Goal: Information Seeking & Learning: Learn about a topic

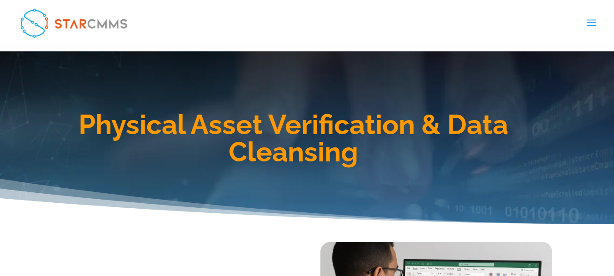
click at [131, 127] on h1 "Physical Asset Verification & Data Cleansing" at bounding box center [294, 140] width 519 height 59
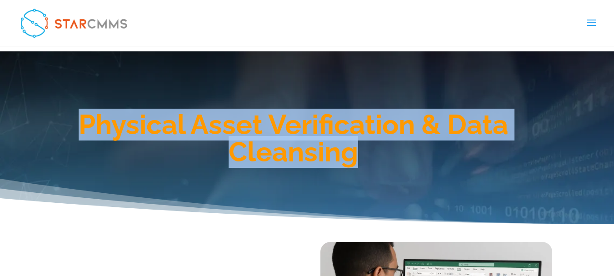
drag, startPoint x: 84, startPoint y: 121, endPoint x: 357, endPoint y: 151, distance: 275.1
click at [357, 151] on h1 "Physical Asset Verification & Data Cleansing" at bounding box center [294, 140] width 519 height 59
copy h1 "Physical Asset Verification & Data Cleansing"
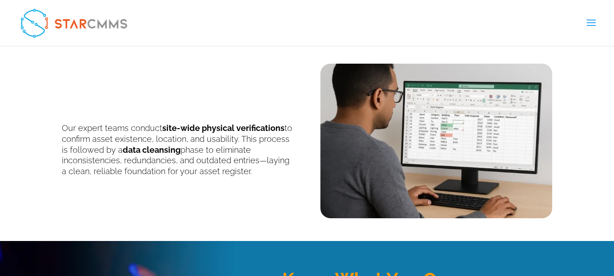
scroll to position [182, 0]
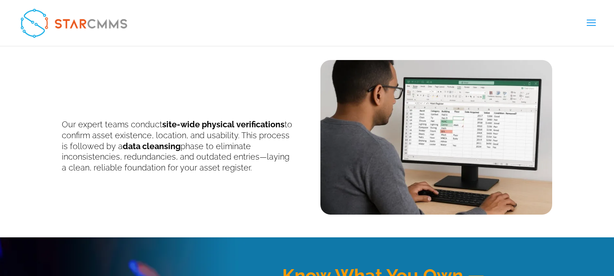
click at [229, 123] on b "site-wide physical verifications" at bounding box center [223, 125] width 122 height 10
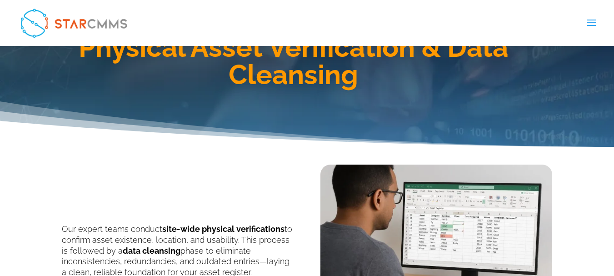
scroll to position [136, 0]
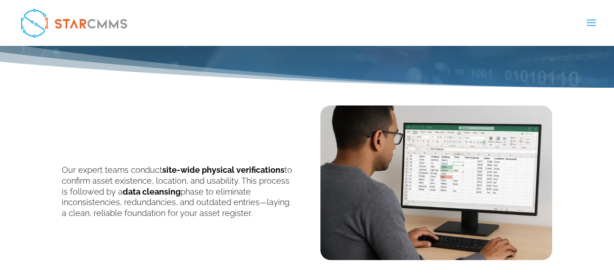
drag, startPoint x: 63, startPoint y: 168, endPoint x: 242, endPoint y: 212, distance: 185.1
click at [242, 212] on p "Our expert teams conduct site-wide physical verifications to confirm asset exis…" at bounding box center [178, 192] width 232 height 54
copy p "Our expert teams conduct site-wide physical verifications to confirm asset exis…"
click at [424, 205] on img at bounding box center [437, 183] width 232 height 155
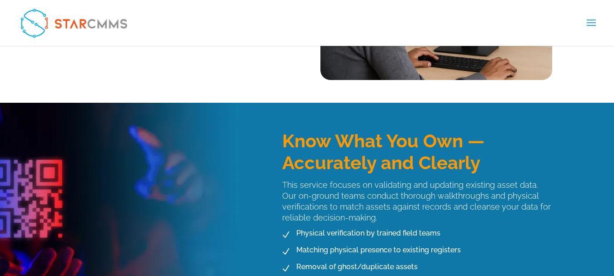
scroll to position [318, 0]
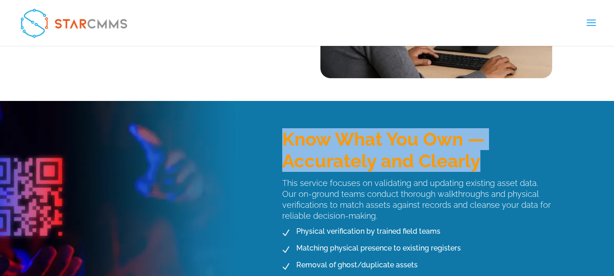
drag, startPoint x: 279, startPoint y: 132, endPoint x: 483, endPoint y: 159, distance: 205.1
click at [483, 159] on div "Know What You Own — Accurately and Clearly This service focuses on validating a…" at bounding box center [411, 210] width 284 height 200
copy h3 "Know What You Own — Accurately and Clearly"
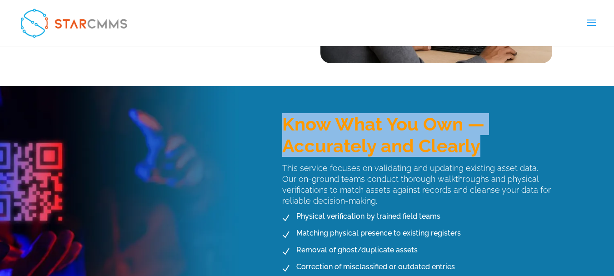
scroll to position [364, 0]
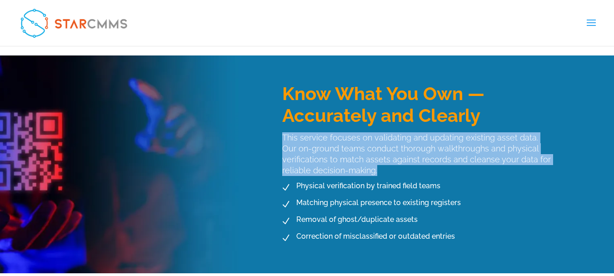
drag, startPoint x: 284, startPoint y: 137, endPoint x: 398, endPoint y: 168, distance: 118.3
click at [398, 168] on p "This service focuses on validating and updating existing asset data. Our on-gro…" at bounding box center [417, 154] width 270 height 44
copy p "This service focuses on validating and updating existing asset data. Our on-gro…"
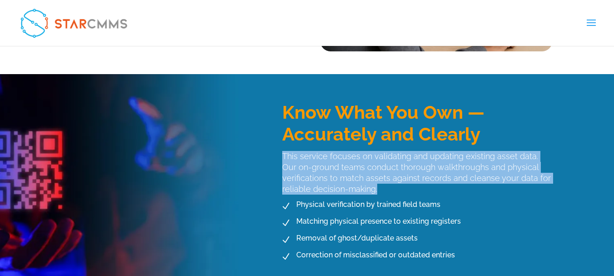
scroll to position [409, 0]
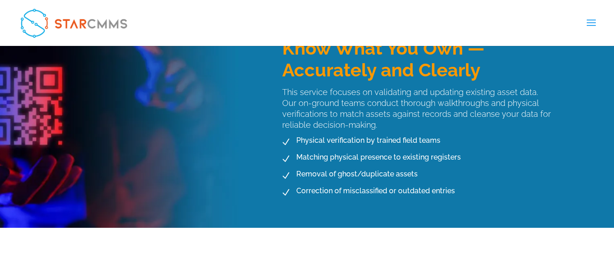
drag, startPoint x: 38, startPoint y: 156, endPoint x: 17, endPoint y: 142, distance: 25.9
click at [17, 142] on div "Know What You Own — Accurately and Clearly This service focuses on validating a…" at bounding box center [307, 119] width 614 height 218
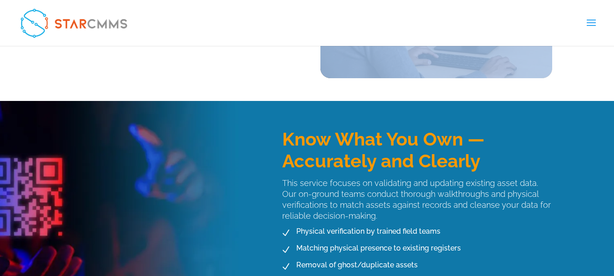
scroll to position [136, 0]
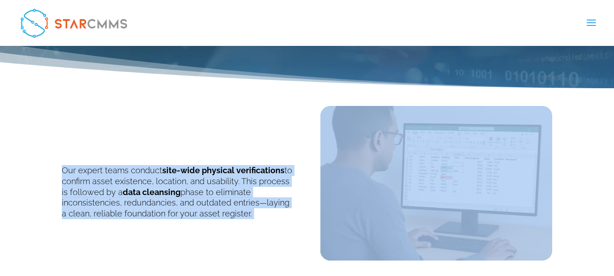
drag, startPoint x: 57, startPoint y: 181, endPoint x: 189, endPoint y: -55, distance: 270.4
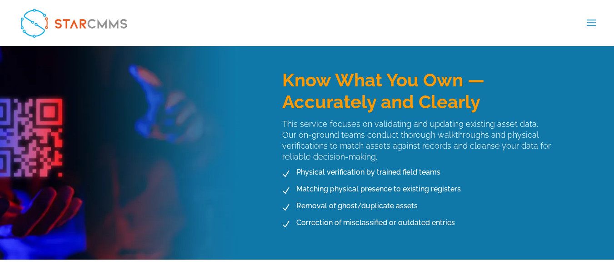
scroll to position [409, 0]
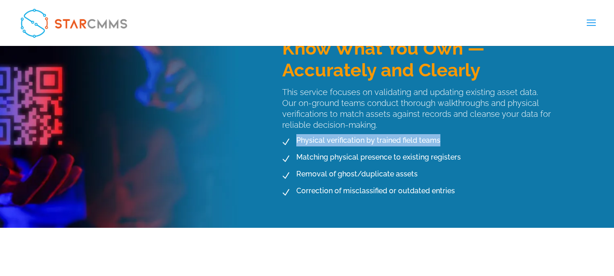
drag, startPoint x: 298, startPoint y: 138, endPoint x: 440, endPoint y: 141, distance: 142.4
click at [440, 141] on li "N Physical verification by trained field teams" at bounding box center [397, 142] width 238 height 16
copy span "Physical verification by trained field teams"
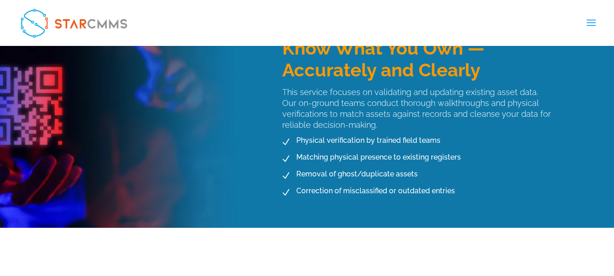
click at [317, 153] on span "Matching physical presence to existing registers" at bounding box center [377, 157] width 167 height 12
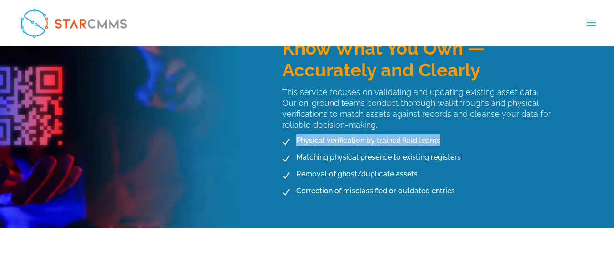
drag, startPoint x: 297, startPoint y: 139, endPoint x: 442, endPoint y: 140, distance: 144.6
click at [442, 140] on li "N Physical verification by trained field teams" at bounding box center [397, 142] width 238 height 16
copy span "Physical verification by trained field teams"
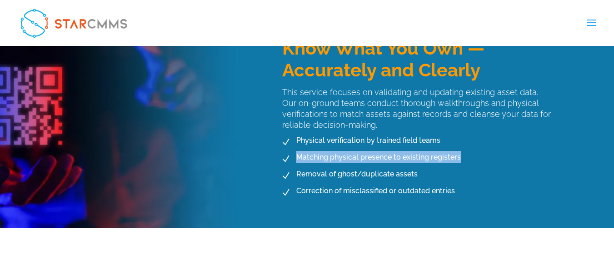
drag, startPoint x: 298, startPoint y: 156, endPoint x: 459, endPoint y: 155, distance: 161.0
click at [459, 155] on span "Matching physical presence to existing registers" at bounding box center [377, 157] width 167 height 12
copy span "Matching physical presence to existing registers"
click at [299, 165] on li "N Matching physical presence to existing registers" at bounding box center [397, 159] width 238 height 16
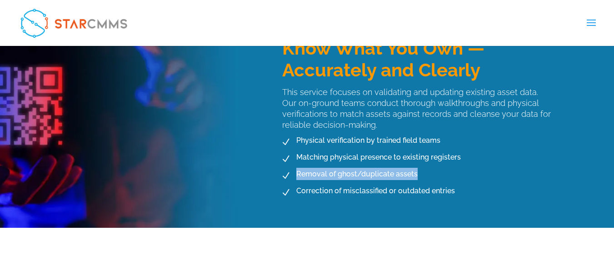
drag, startPoint x: 297, startPoint y: 175, endPoint x: 432, endPoint y: 173, distance: 134.2
click at [432, 173] on li "N Removal of ghost/duplicate assets" at bounding box center [397, 176] width 238 height 16
copy span "Removal of ghost/duplicate assets"
click at [306, 196] on span "Correction of misclassified or outdated entries" at bounding box center [374, 191] width 161 height 12
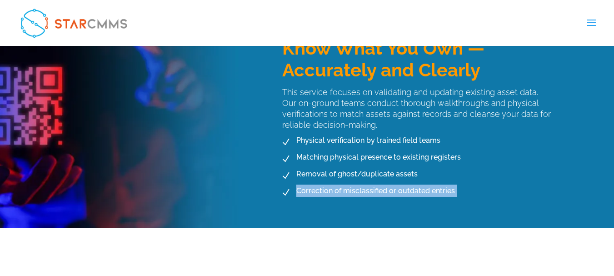
drag, startPoint x: 298, startPoint y: 190, endPoint x: 463, endPoint y: 190, distance: 165.1
copy span "Correction of misclassified or outdated entries"
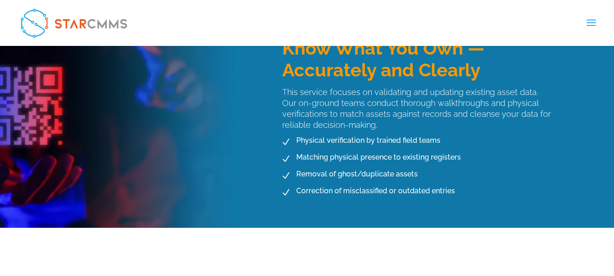
click at [369, 175] on span "Removal of ghost/duplicate assets" at bounding box center [356, 174] width 124 height 12
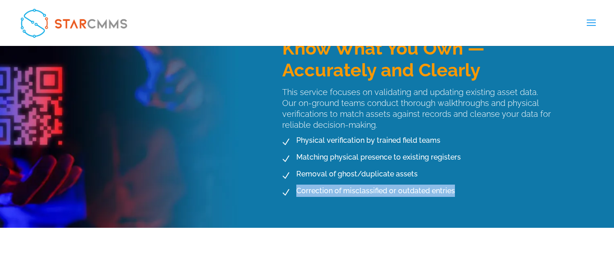
drag, startPoint x: 296, startPoint y: 189, endPoint x: 453, endPoint y: 197, distance: 157.6
click at [453, 197] on li "N Correction of misclassified or outdated entries" at bounding box center [397, 193] width 238 height 16
copy span "Correction of misclassified or outdated entries"
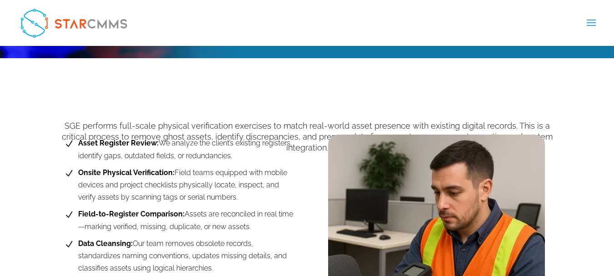
scroll to position [591, 0]
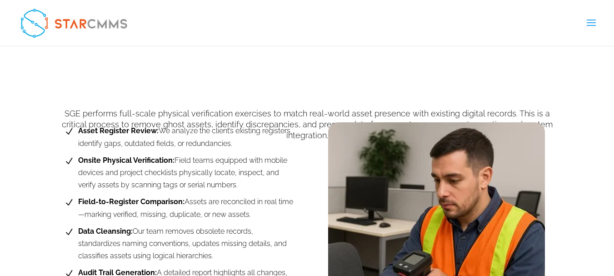
click at [187, 155] on span "Onsite Physical Verification: Field teams equipped with mobile devices and proj…" at bounding box center [185, 172] width 218 height 37
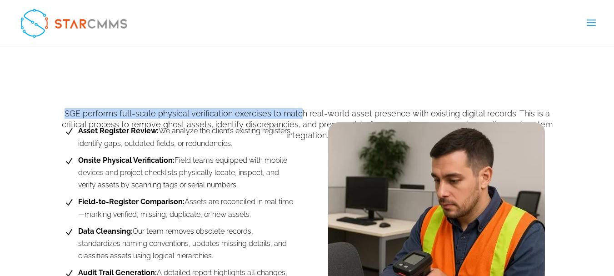
drag, startPoint x: 73, startPoint y: 112, endPoint x: 304, endPoint y: 109, distance: 230.6
click at [304, 109] on p "SGE performs full-scale physical verification exercises to match real-world ass…" at bounding box center [307, 124] width 491 height 32
click at [153, 129] on b "Asset Register Review:" at bounding box center [118, 130] width 81 height 9
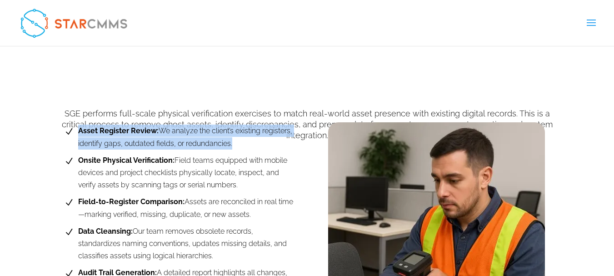
drag, startPoint x: 78, startPoint y: 131, endPoint x: 246, endPoint y: 144, distance: 168.3
click at [246, 144] on span "Asset Register Review: We analyze the client’s existing registers, identify gap…" at bounding box center [185, 137] width 218 height 25
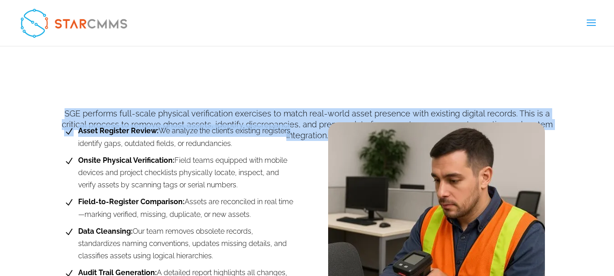
drag, startPoint x: 74, startPoint y: 112, endPoint x: 287, endPoint y: 117, distance: 213.4
click at [287, 117] on div "Physical Asset Verification & Data Cleansing Our expert teams conduct site-wide…" at bounding box center [307, 153] width 614 height 1387
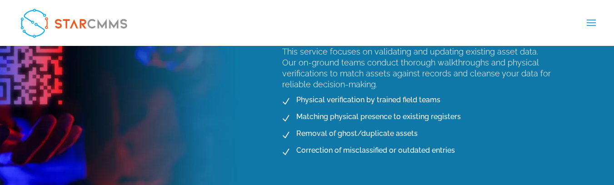
scroll to position [455, 0]
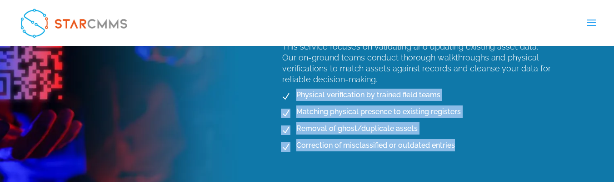
drag, startPoint x: 298, startPoint y: 91, endPoint x: 457, endPoint y: 147, distance: 168.9
click at [457, 147] on ul "N Physical verification by trained field teams N Matching physical presence to …" at bounding box center [397, 122] width 238 height 66
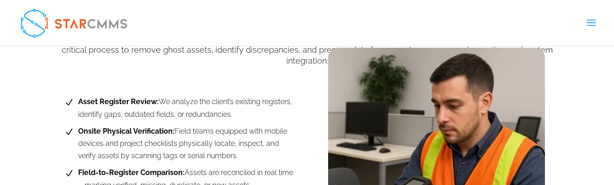
scroll to position [682, 0]
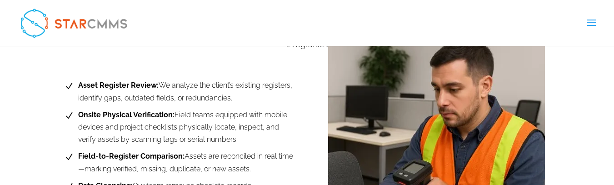
click at [111, 96] on span "Asset Register Review: We analyze the client’s existing registers, identify gap…" at bounding box center [185, 91] width 218 height 25
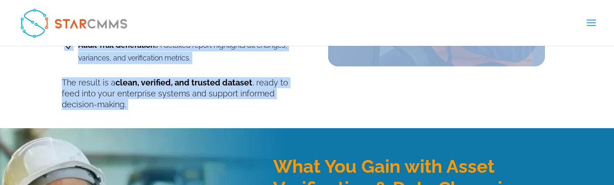
scroll to position [819, 0]
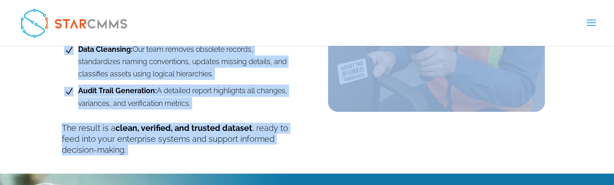
drag, startPoint x: 78, startPoint y: 130, endPoint x: 192, endPoint y: 101, distance: 117.3
click at [192, 101] on ul "N Asset Register Review: We analyze the client’s existing registers, identify g…" at bounding box center [178, 26] width 232 height 166
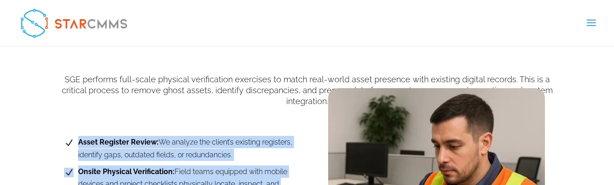
scroll to position [637, 0]
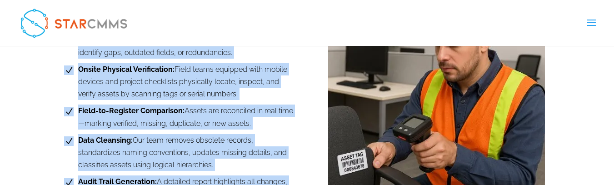
click at [198, 126] on span "Field-to-Register Comparison: Assets are reconciled in real time—marking verifi…" at bounding box center [185, 117] width 218 height 25
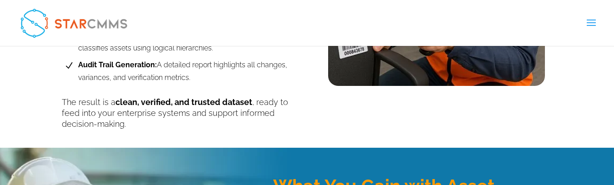
scroll to position [819, 0]
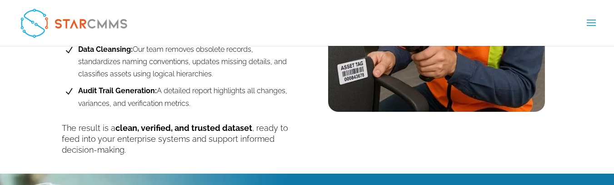
click at [151, 136] on p "The result is a clean, verified, and trusted dataset , ready to feed into your …" at bounding box center [178, 139] width 232 height 32
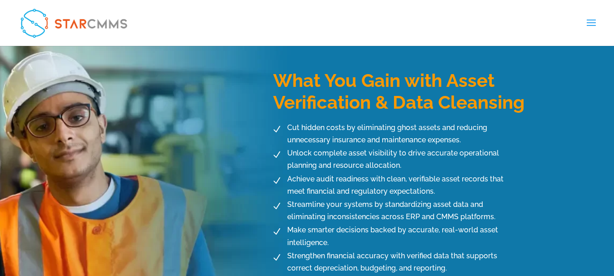
scroll to position [955, 0]
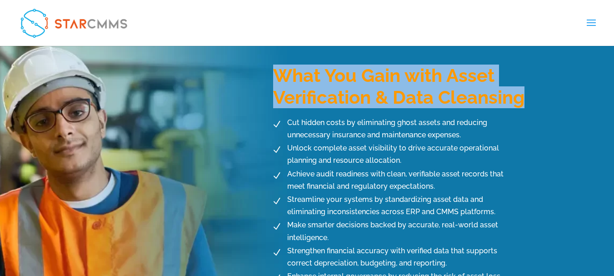
drag, startPoint x: 285, startPoint y: 75, endPoint x: 535, endPoint y: 97, distance: 251.1
click at [535, 97] on h3 "What You Gain with Asset Verification & Data Cleansing" at bounding box center [412, 89] width 279 height 48
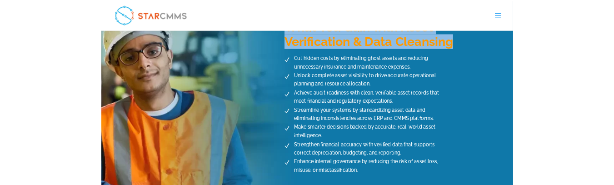
scroll to position [1001, 0]
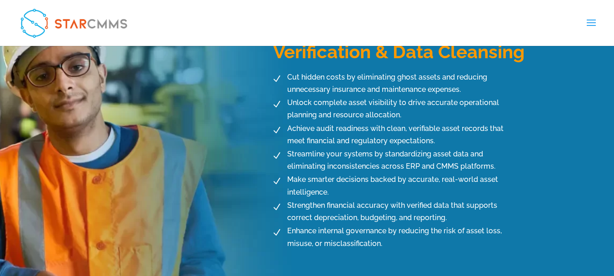
click at [291, 73] on span "Cut hidden costs by eliminating ghost assets and reducing unnecessary insurance…" at bounding box center [401, 83] width 232 height 25
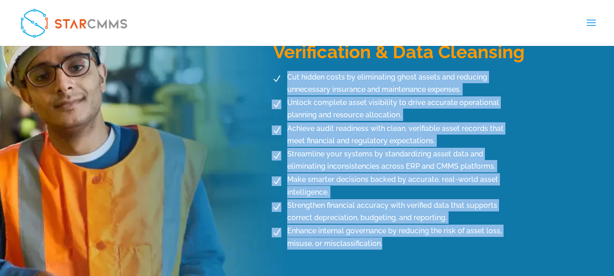
drag, startPoint x: 290, startPoint y: 73, endPoint x: 381, endPoint y: 246, distance: 195.7
click at [381, 246] on ul "N Cut hidden costs by eliminating ghost assets and reducing unnecessary insuran…" at bounding box center [392, 160] width 247 height 179
click at [346, 126] on span "Achieve audit readiness with clean, verifiable asset records that meet financia…" at bounding box center [401, 134] width 232 height 25
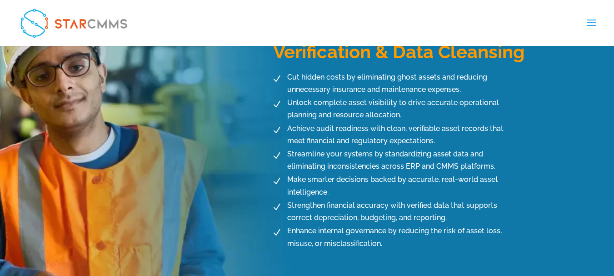
drag, startPoint x: 53, startPoint y: 153, endPoint x: 317, endPoint y: -55, distance: 336.2
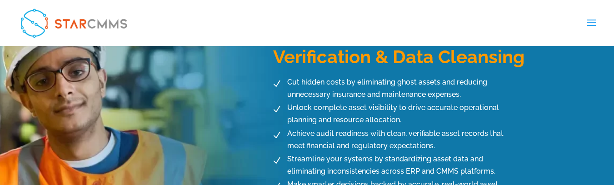
scroll to position [1046, 0]
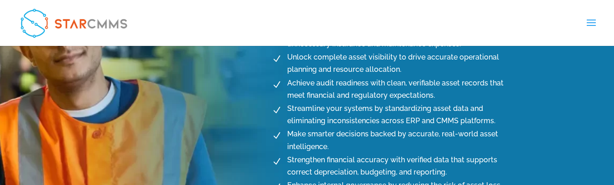
click at [89, 151] on div "What You Gain with Asset Verification & Data Cleansing N Cut hidden costs by el…" at bounding box center [307, 88] width 491 height 285
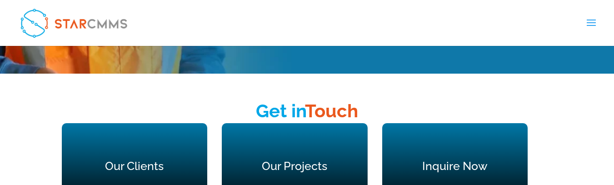
scroll to position [1183, 0]
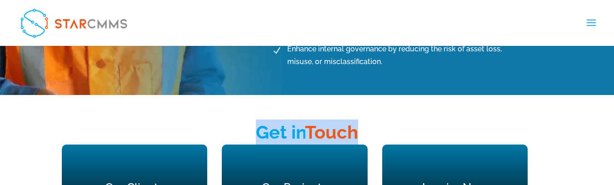
drag, startPoint x: 253, startPoint y: 133, endPoint x: 372, endPoint y: 128, distance: 119.3
click at [372, 128] on h2 "Get in Touch" at bounding box center [307, 135] width 491 height 30
click at [275, 123] on span "Get in" at bounding box center [280, 131] width 49 height 21
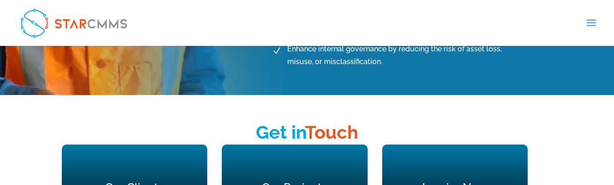
drag, startPoint x: 257, startPoint y: 132, endPoint x: 307, endPoint y: 132, distance: 49.6
click at [305, 132] on span "Get in" at bounding box center [280, 131] width 49 height 21
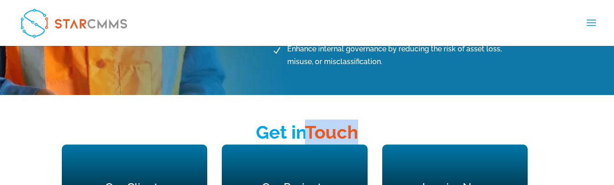
drag, startPoint x: 312, startPoint y: 129, endPoint x: 381, endPoint y: 131, distance: 68.7
click at [381, 131] on h2 "Get in Touch" at bounding box center [307, 135] width 491 height 30
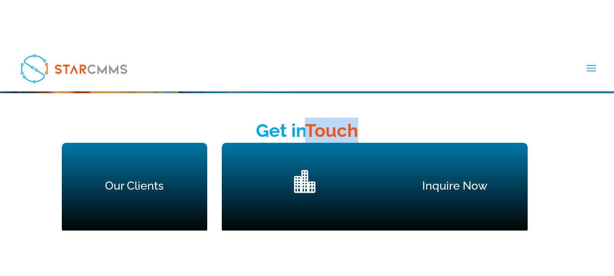
scroll to position [1274, 0]
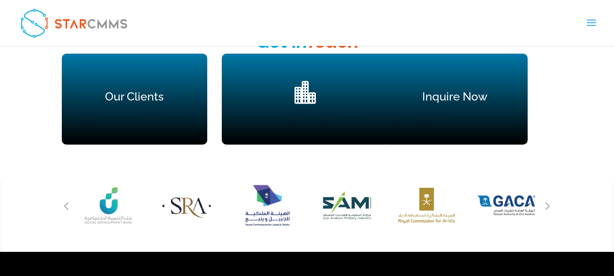
click at [292, 113] on div "" at bounding box center [305, 99] width 131 height 36
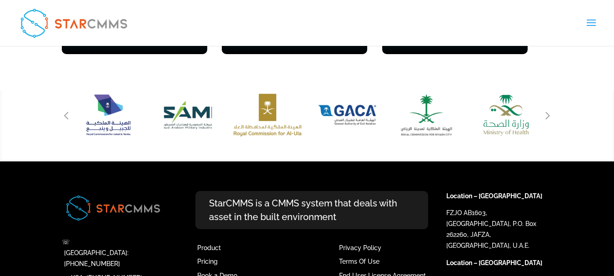
scroll to position [1364, 0]
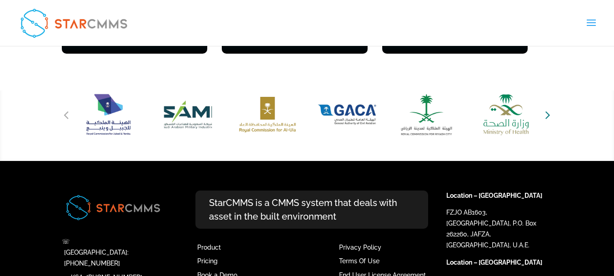
click at [549, 117] on icon "Next slide" at bounding box center [548, 114] width 5 height 13
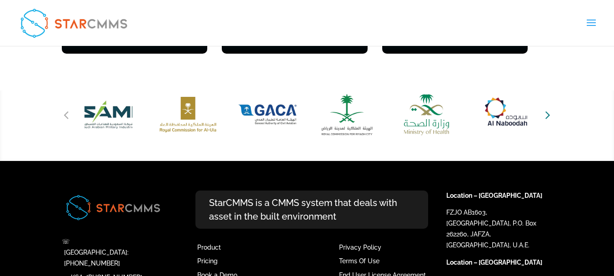
click at [549, 117] on icon "Next slide" at bounding box center [548, 114] width 5 height 13
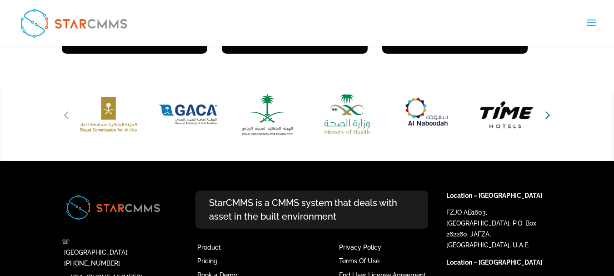
click at [549, 117] on icon "Next slide" at bounding box center [548, 114] width 5 height 13
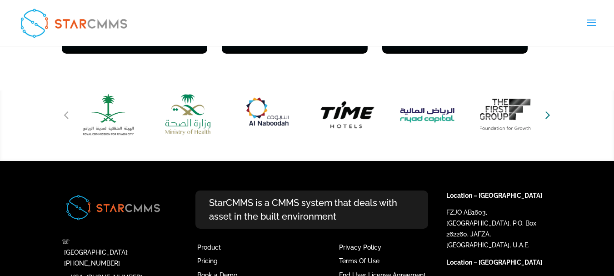
click at [548, 113] on icon "Next slide" at bounding box center [548, 114] width 5 height 13
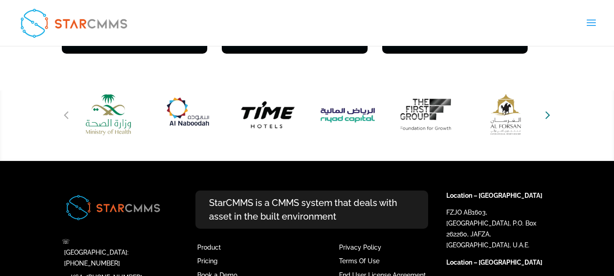
click at [548, 113] on icon "Next slide" at bounding box center [548, 114] width 5 height 13
click at [548, 114] on icon "Next slide" at bounding box center [548, 114] width 5 height 13
click at [547, 116] on icon "Next slide" at bounding box center [548, 114] width 5 height 13
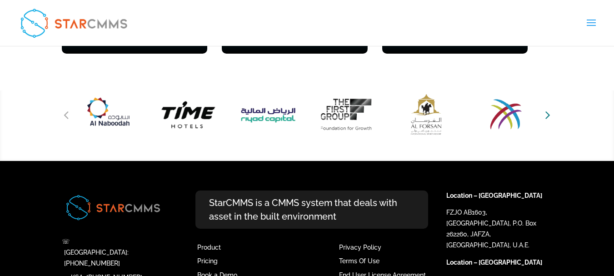
click at [547, 116] on icon "Next slide" at bounding box center [548, 114] width 5 height 13
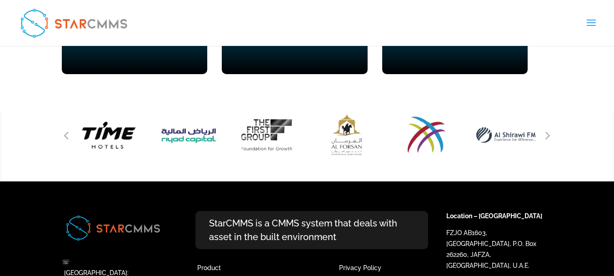
scroll to position [1321, 0]
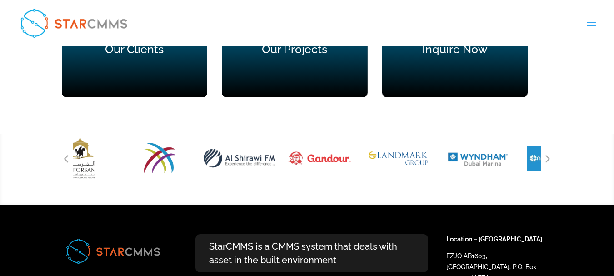
click at [197, 157] on img "8 / 51" at bounding box center [239, 158] width 85 height 79
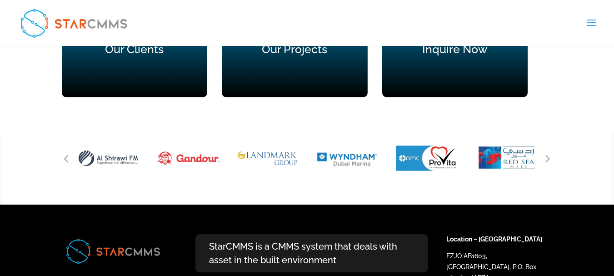
click at [464, 157] on img "13 / 51" at bounding box center [506, 158] width 85 height 79
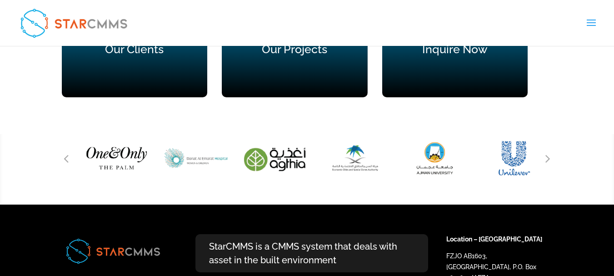
click at [233, 168] on img "16 / 51" at bounding box center [275, 158] width 85 height 79
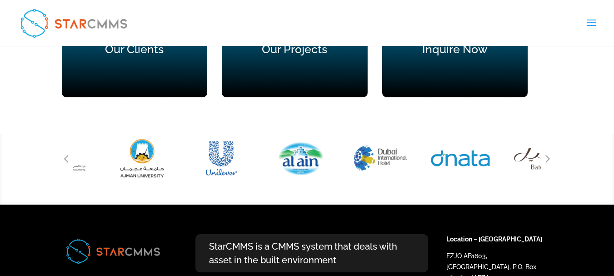
click at [133, 154] on img "18 / 51" at bounding box center [142, 158] width 85 height 79
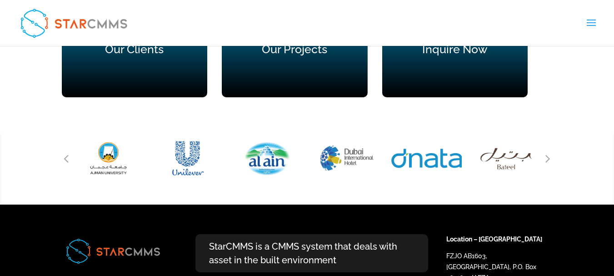
click at [384, 159] on img "22 / 51" at bounding box center [426, 158] width 85 height 79
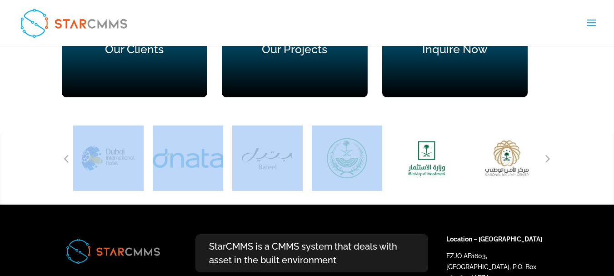
drag, startPoint x: 364, startPoint y: 168, endPoint x: 220, endPoint y: 163, distance: 143.8
click at [194, 168] on div at bounding box center [307, 158] width 468 height 65
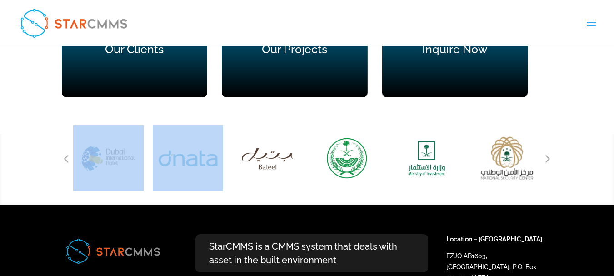
click at [494, 149] on img "26 / 51" at bounding box center [506, 158] width 85 height 79
click at [510, 161] on img "26 / 51" at bounding box center [505, 158] width 85 height 79
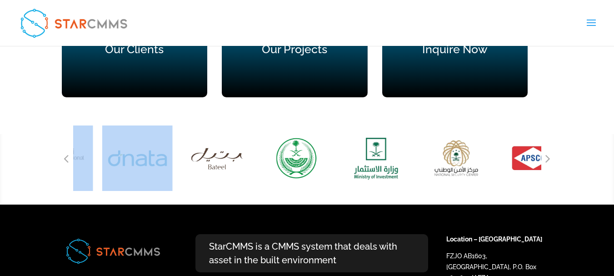
click at [334, 157] on img "25 / 51" at bounding box center [376, 158] width 85 height 79
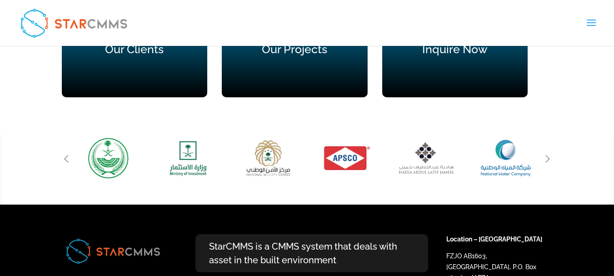
click at [503, 138] on img "29 / 51" at bounding box center [506, 158] width 85 height 79
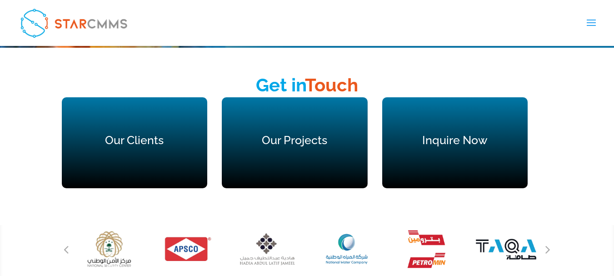
scroll to position [1184, 0]
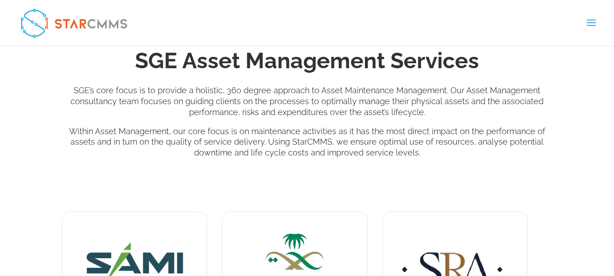
scroll to position [227, 0]
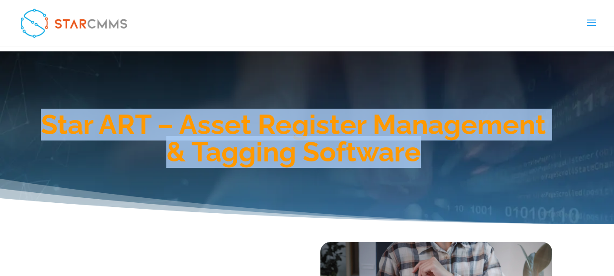
drag, startPoint x: 40, startPoint y: 122, endPoint x: 467, endPoint y: 158, distance: 428.2
click at [469, 159] on h1 "Star ART – Asset Register Management & Tagging Software" at bounding box center [294, 140] width 519 height 59
copy h1 "Star ART – Asset Register Management & Tagging Software"
click at [310, 203] on div "Star ART – Asset Register Management & Tagging Software" at bounding box center [307, 137] width 614 height 173
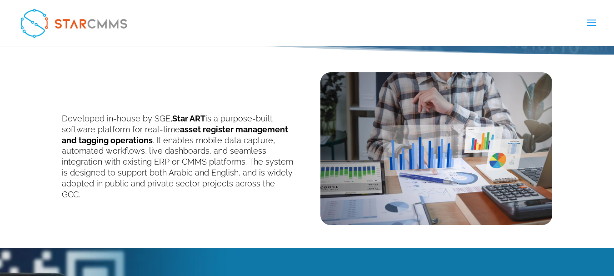
scroll to position [182, 0]
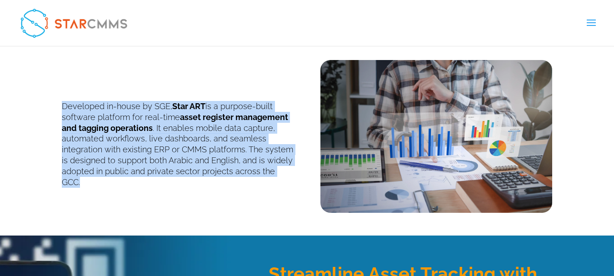
drag, startPoint x: 61, startPoint y: 105, endPoint x: 295, endPoint y: 173, distance: 243.7
click at [295, 173] on div "Developed in-house by SGE, Star ART is a purpose-built software platform for re…" at bounding box center [307, 130] width 491 height 165
copy p "Developed in-house by SGE, Star ART is a purpose-built software platform for re…"
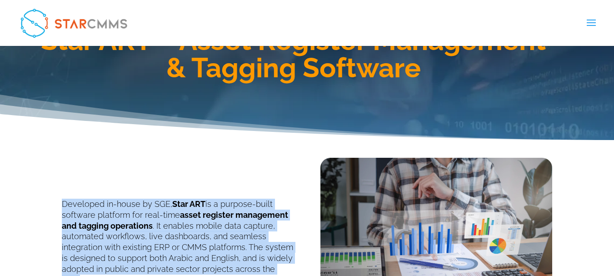
scroll to position [136, 0]
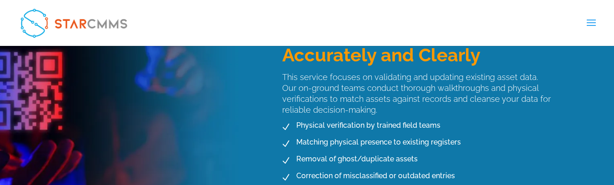
scroll to position [409, 0]
click at [63, 138] on div "Know What You Own — Accurately and Clearly This service focuses on validating a…" at bounding box center [307, 104] width 491 height 218
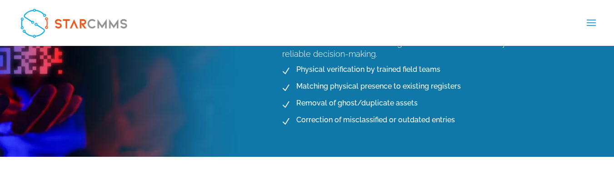
scroll to position [441, 0]
